Goal: Task Accomplishment & Management: Use online tool/utility

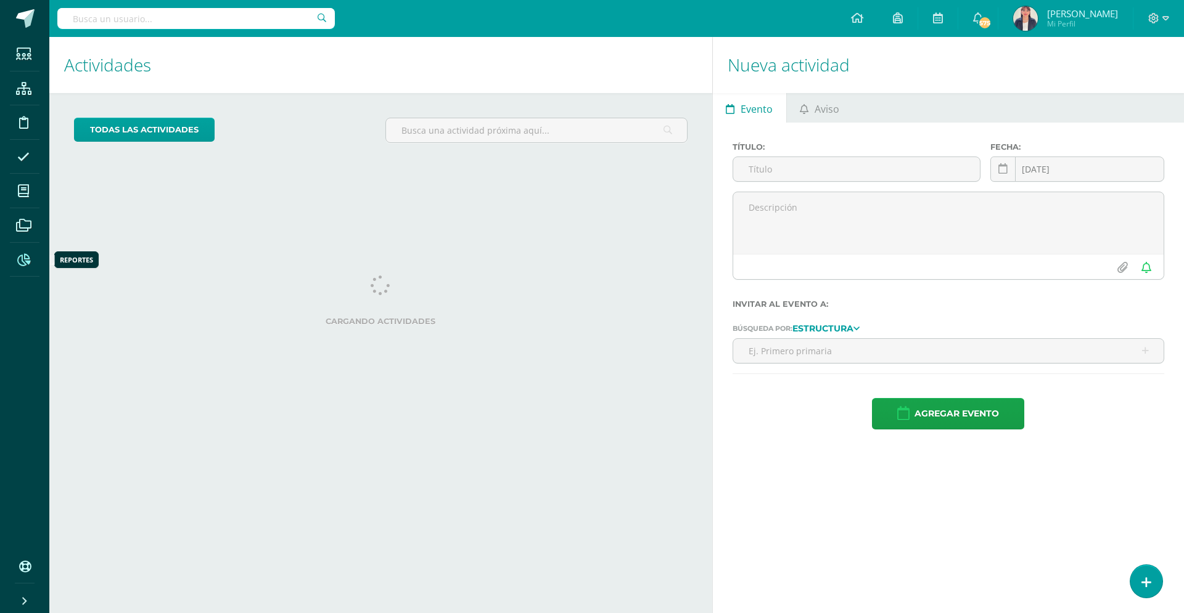
click at [27, 264] on icon at bounding box center [23, 260] width 13 height 12
click at [26, 263] on icon at bounding box center [23, 260] width 13 height 12
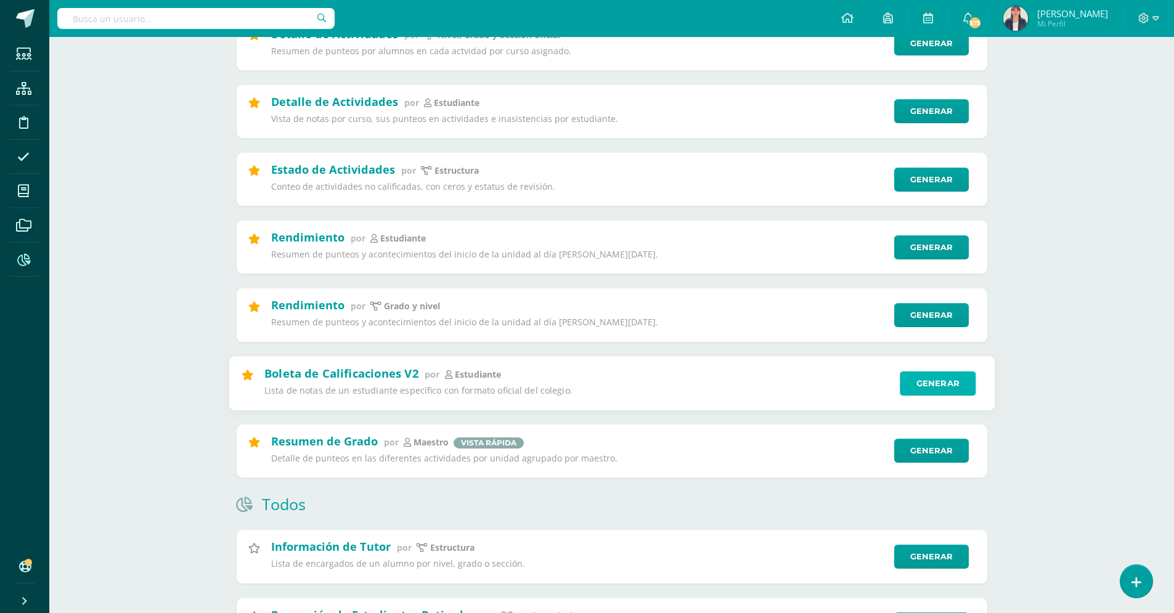
click at [933, 387] on link "Generar" at bounding box center [938, 383] width 76 height 25
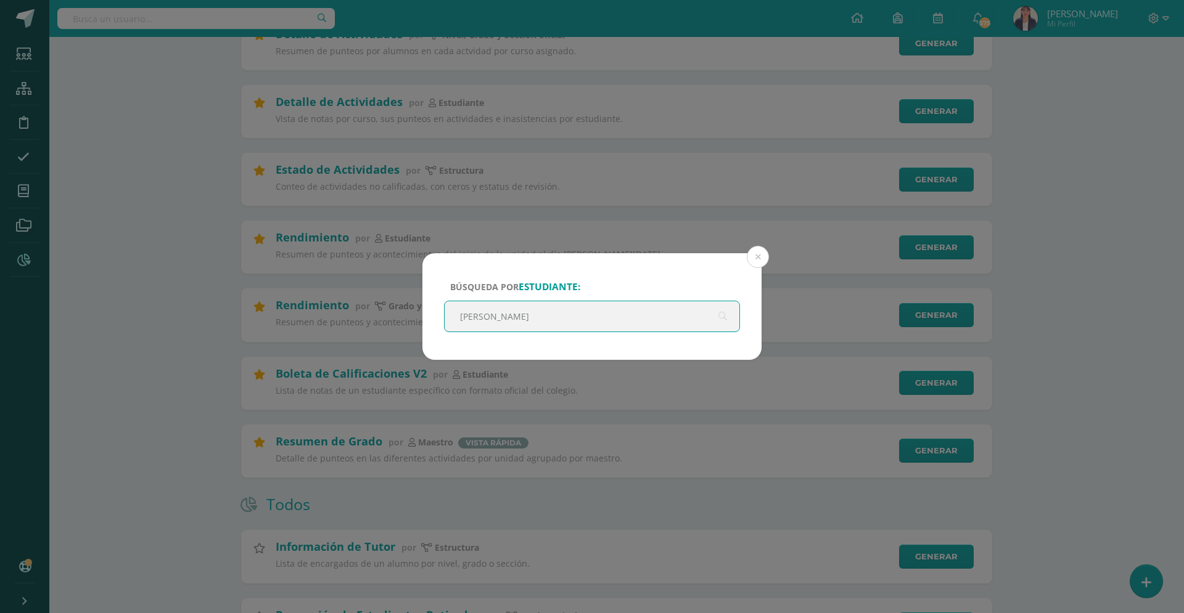
type input "franz"
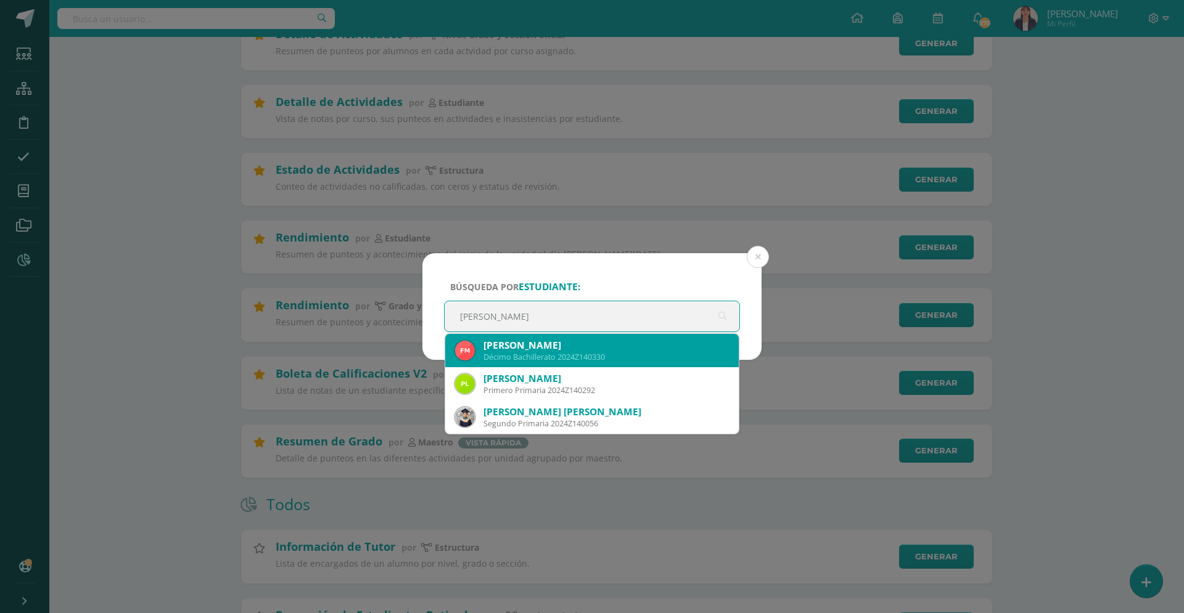
click at [570, 358] on div "Décimo Bachillerato 2024Z140330" at bounding box center [605, 357] width 245 height 10
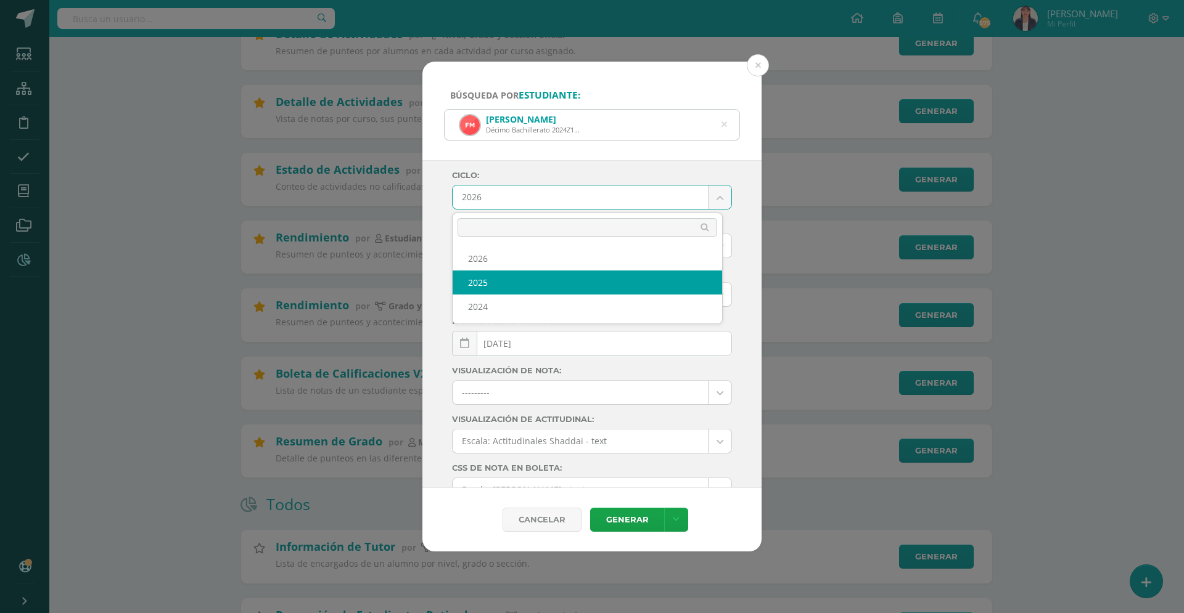
select select "4"
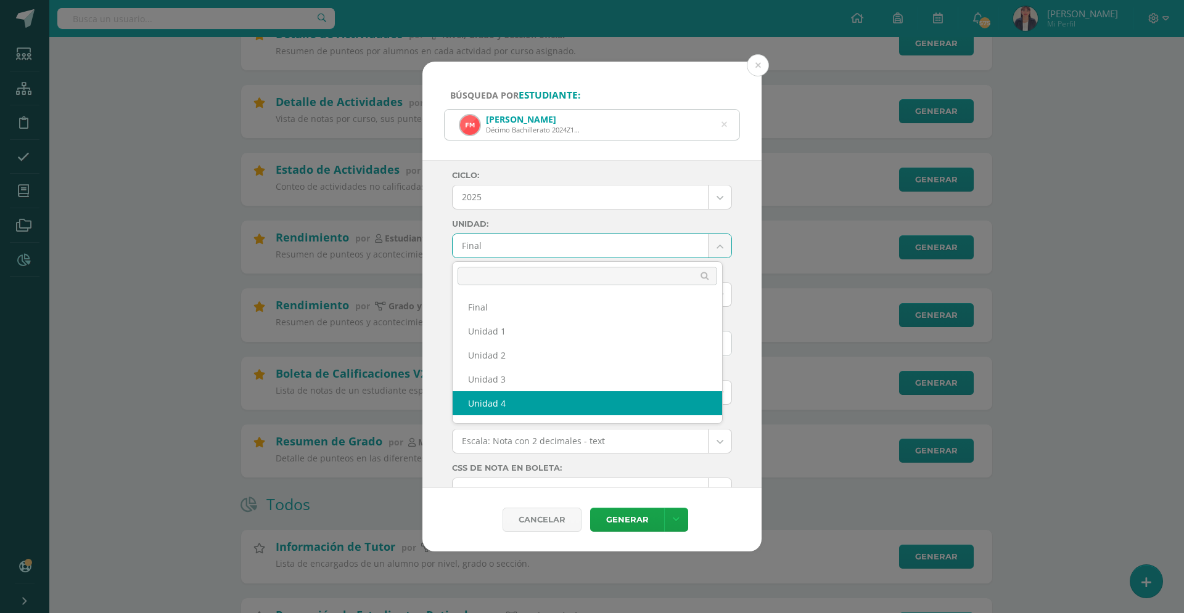
select select "Unidad 4"
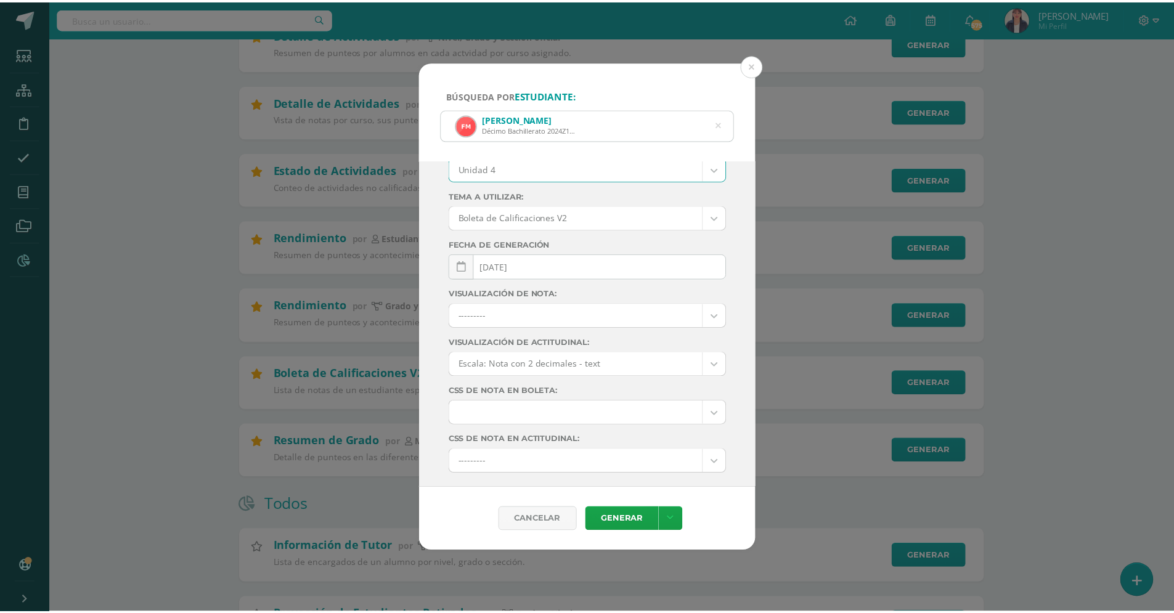
scroll to position [107, 0]
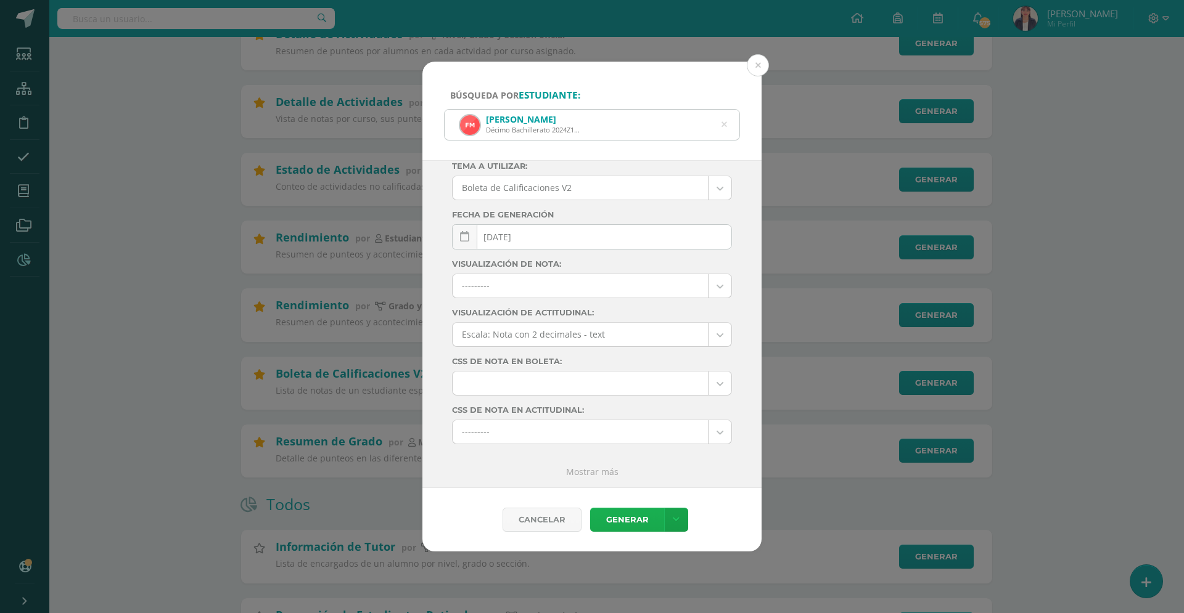
click at [642, 518] on link "Generar" at bounding box center [627, 520] width 74 height 24
click at [754, 62] on button at bounding box center [758, 65] width 22 height 22
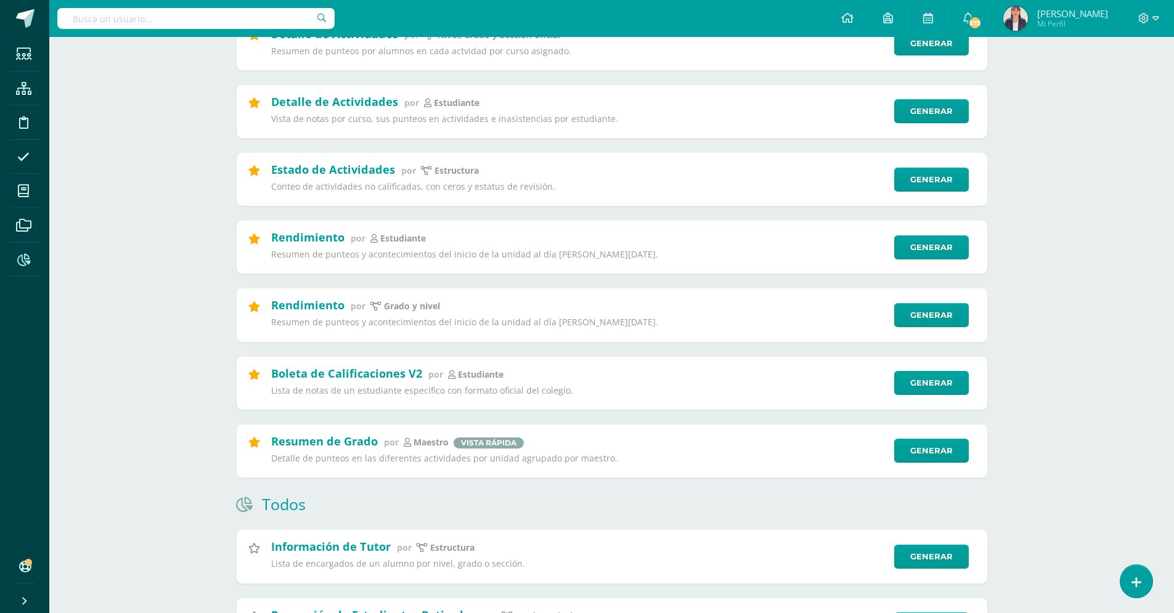
click at [205, 21] on input "text" at bounding box center [195, 18] width 277 height 21
type input "s"
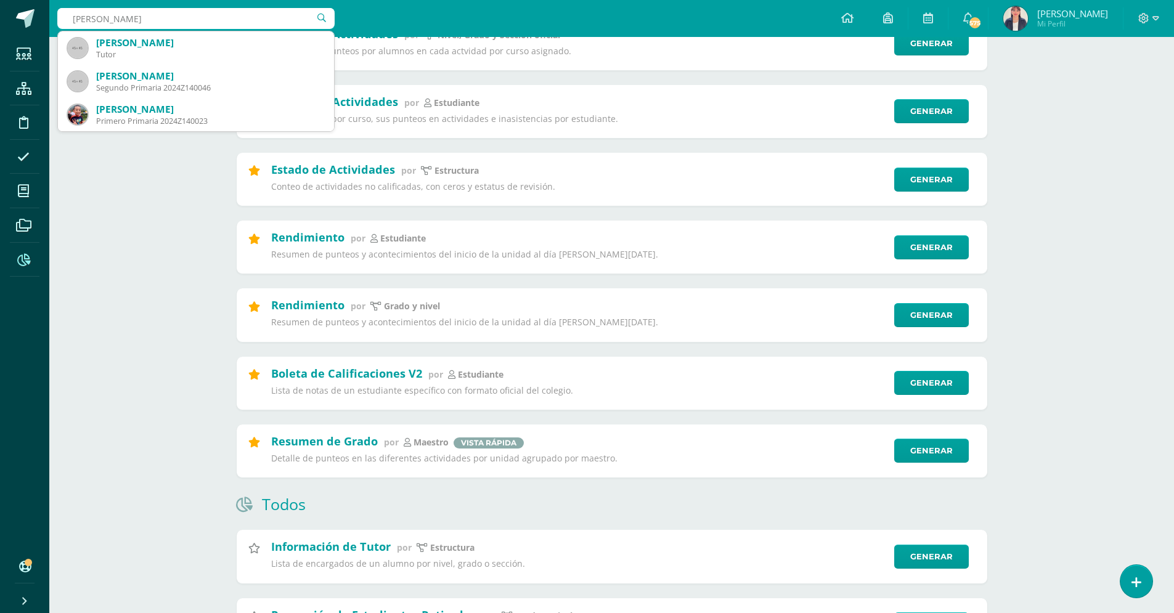
type input "dana gonz"
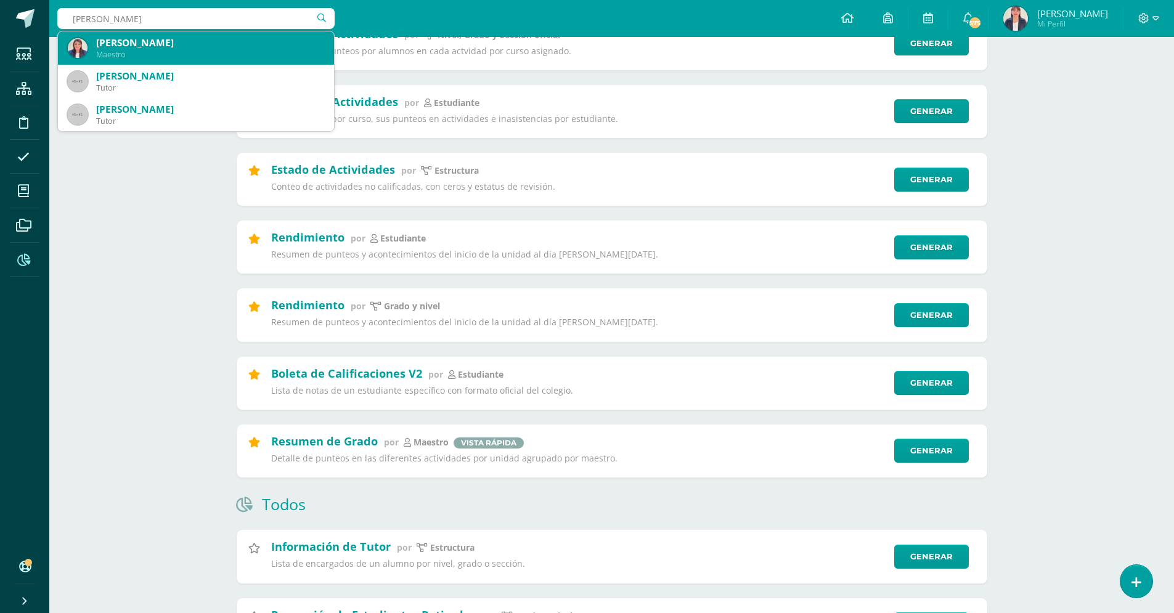
click at [224, 56] on div "Maestro" at bounding box center [210, 54] width 228 height 10
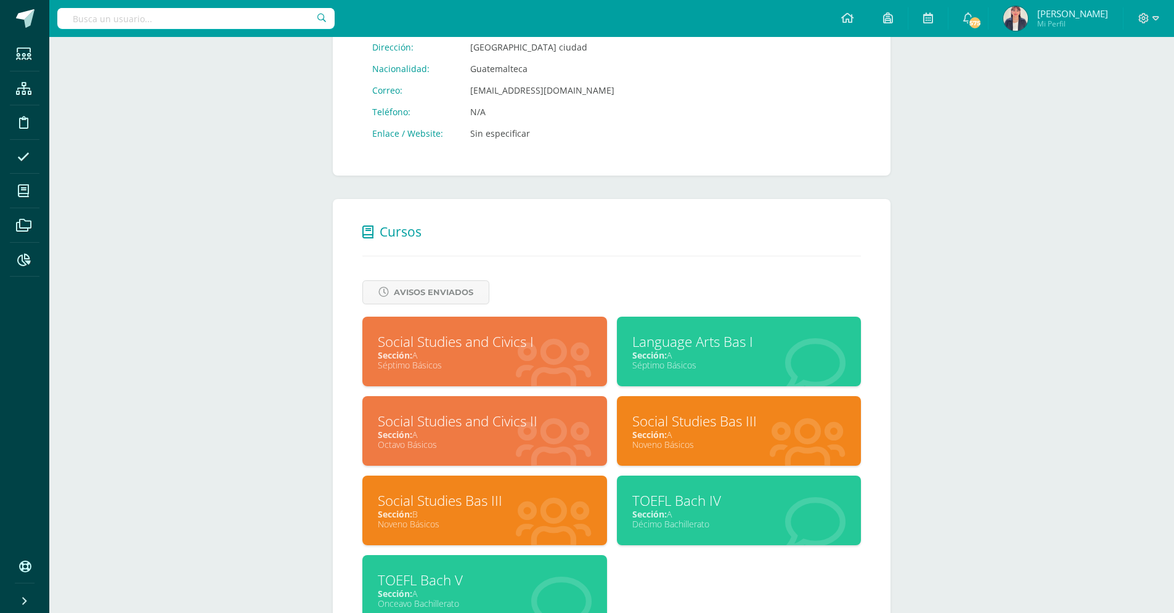
scroll to position [366, 0]
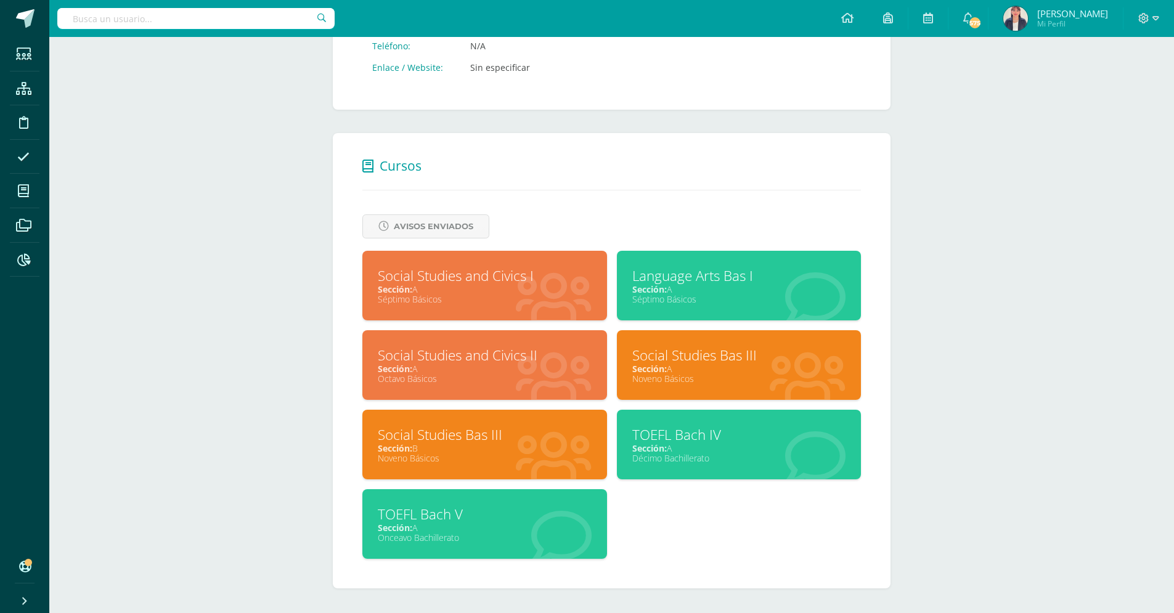
click at [154, 17] on input "text" at bounding box center [195, 18] width 277 height 21
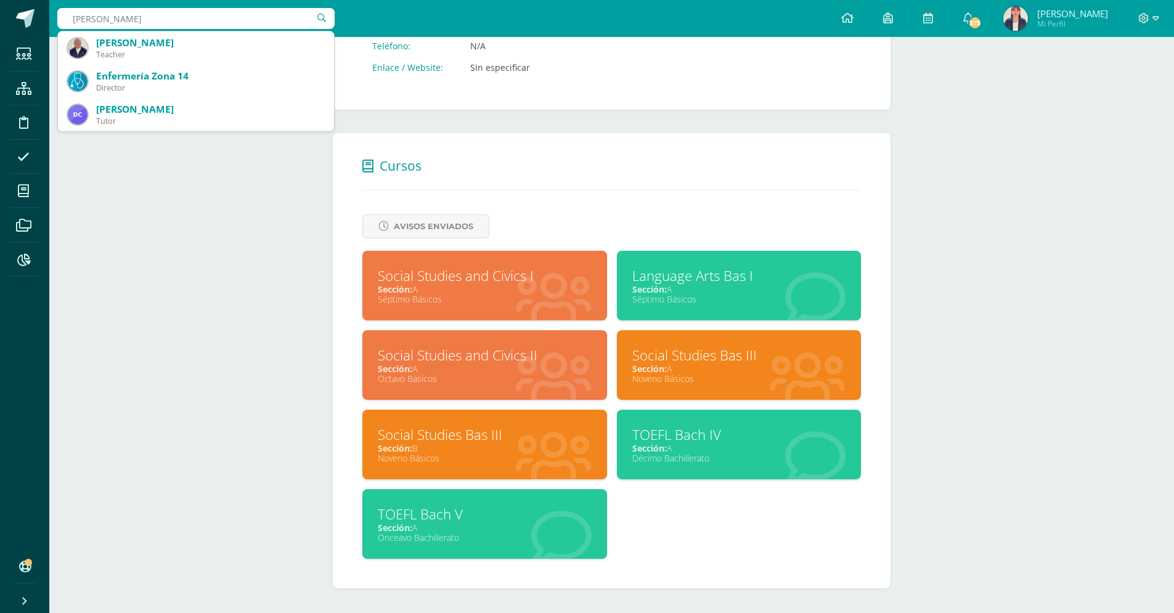
type input "[PERSON_NAME]"
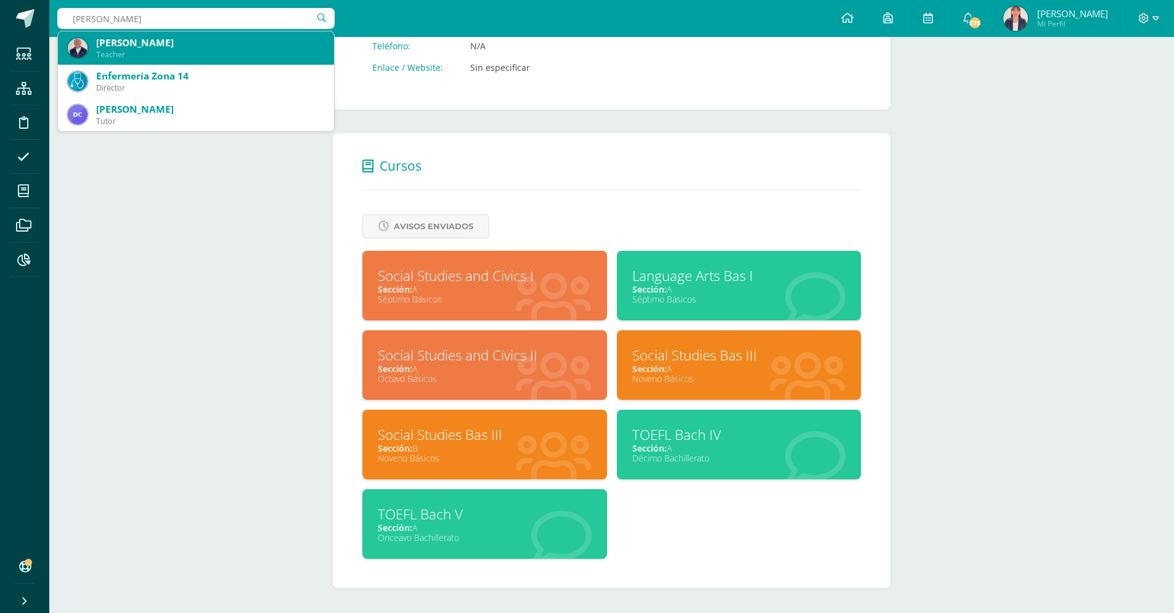
click at [197, 35] on div "[PERSON_NAME]" at bounding box center [196, 47] width 256 height 33
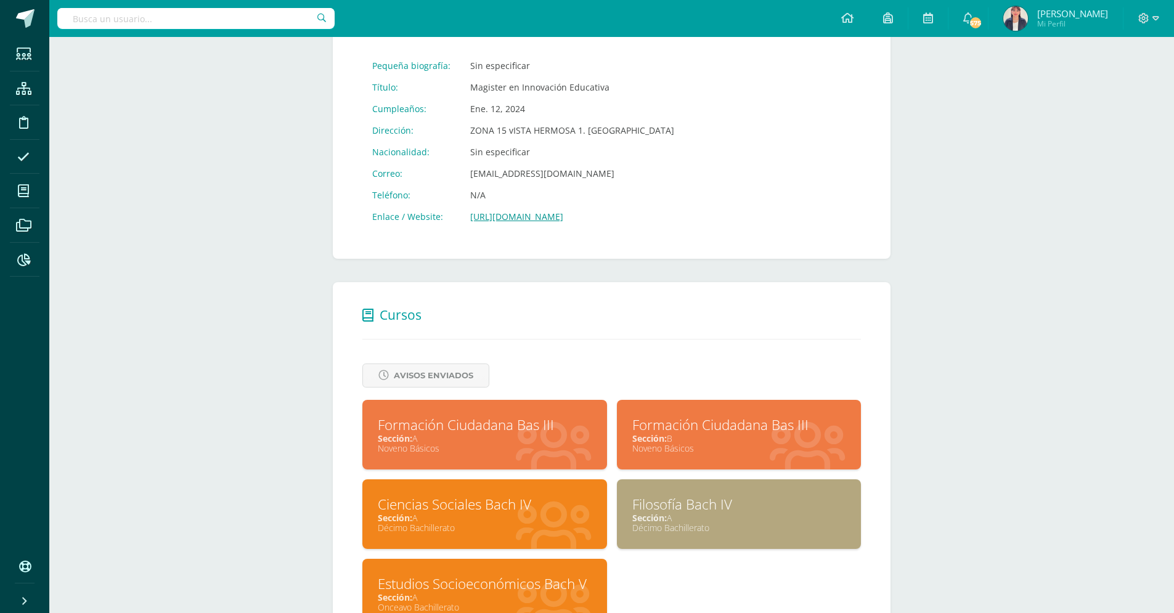
scroll to position [287, 0]
